Goal: Task Accomplishment & Management: Manage account settings

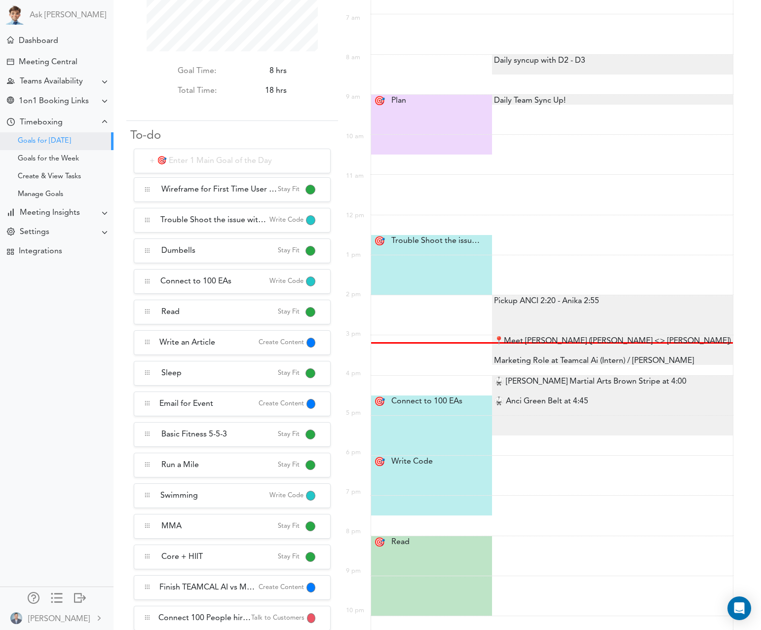
scroll to position [85, 171]
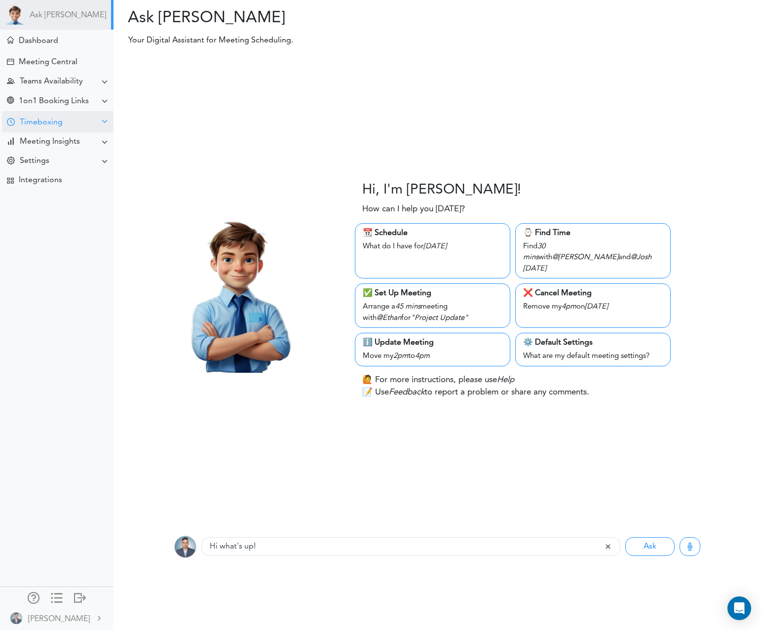
click at [23, 121] on div "Timeboxing" at bounding box center [41, 122] width 43 height 9
click at [11, 121] on div at bounding box center [11, 122] width 8 height 9
click at [31, 121] on div "Timeboxing" at bounding box center [41, 122] width 43 height 9
click at [41, 143] on div "Goals for [DATE]" at bounding box center [44, 141] width 53 height 5
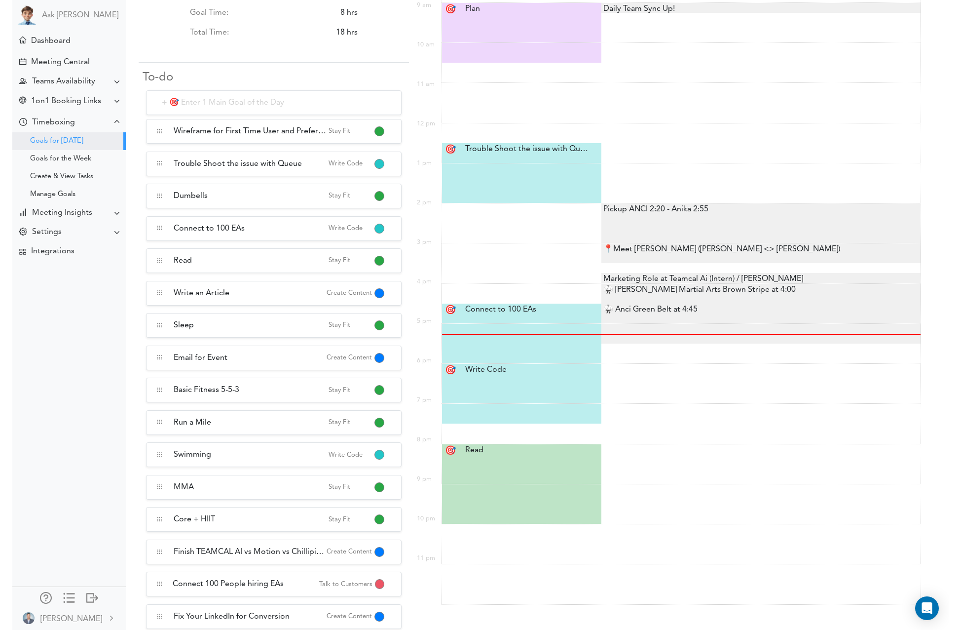
scroll to position [119, 238]
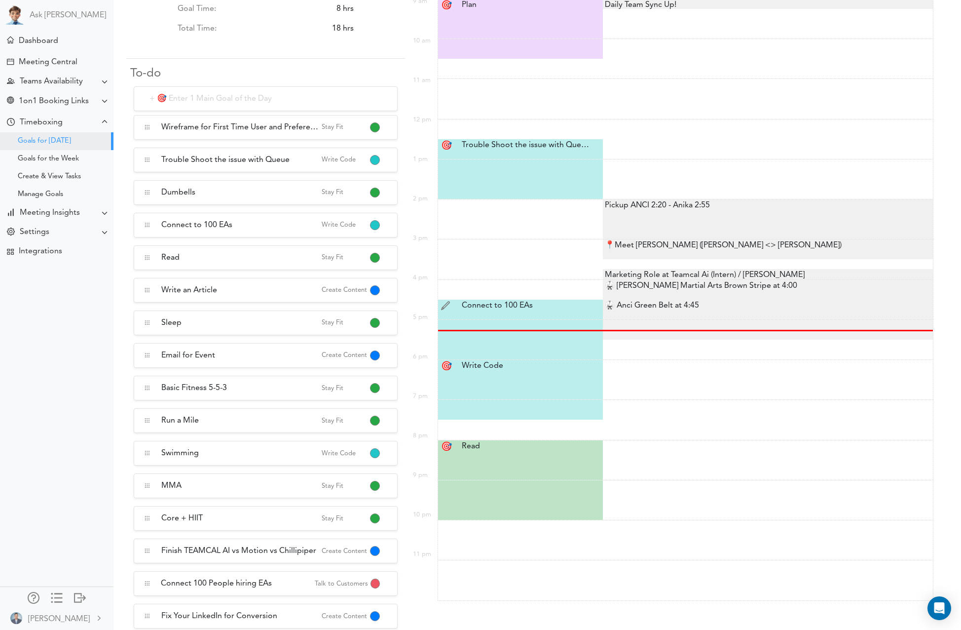
click at [528, 305] on div "Connect to 100 EAs Connect to 100 EAs" at bounding box center [521, 306] width 135 height 12
type input "Connect to 100 EAs"
select select "4:30 pm"
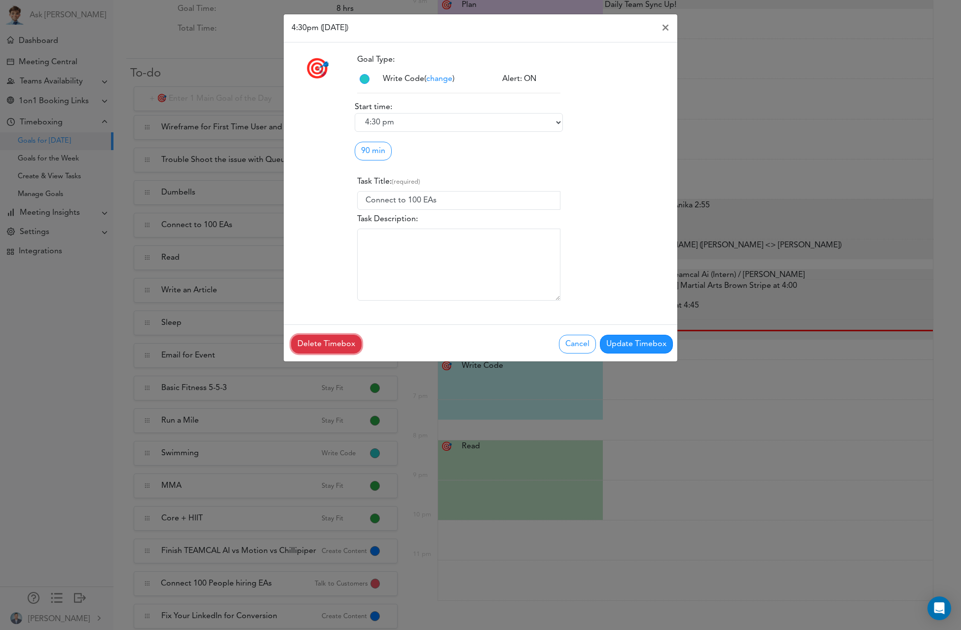
click at [319, 345] on button "Delete Timebox" at bounding box center [326, 344] width 71 height 19
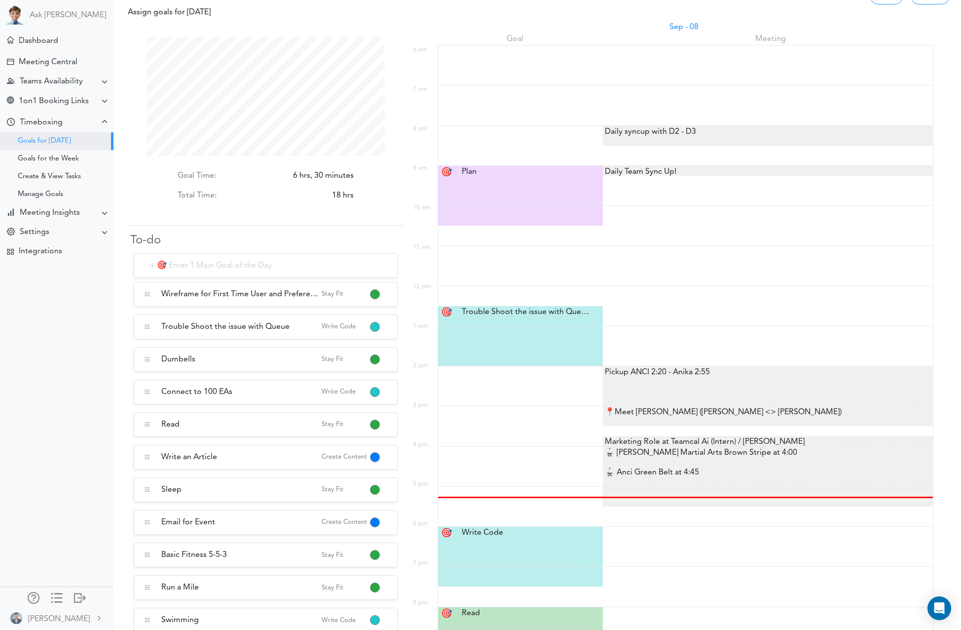
scroll to position [50, 0]
